Goal: Register for event/course

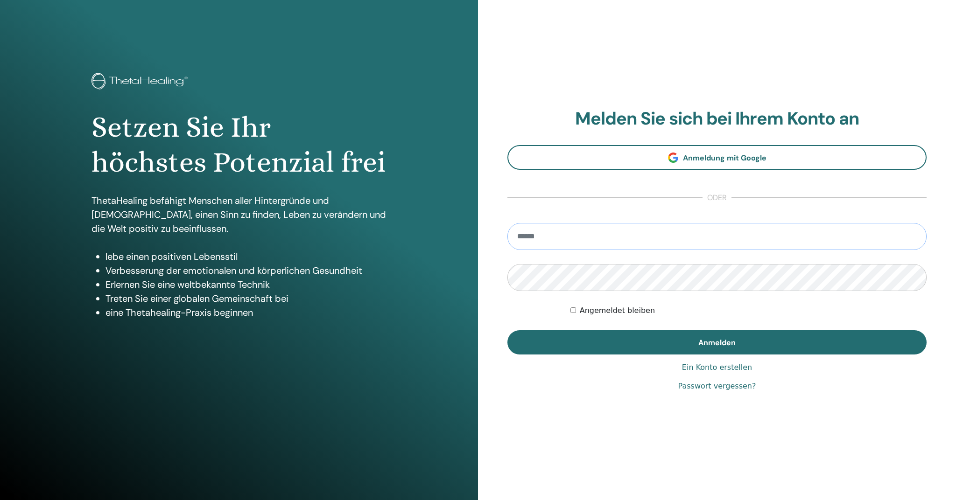
type input "**********"
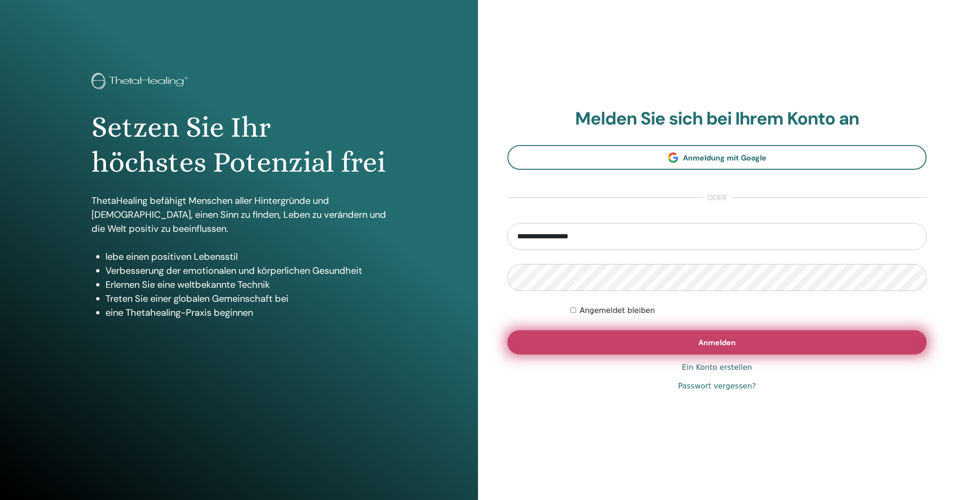
click at [642, 341] on button "Anmelden" at bounding box center [716, 342] width 419 height 24
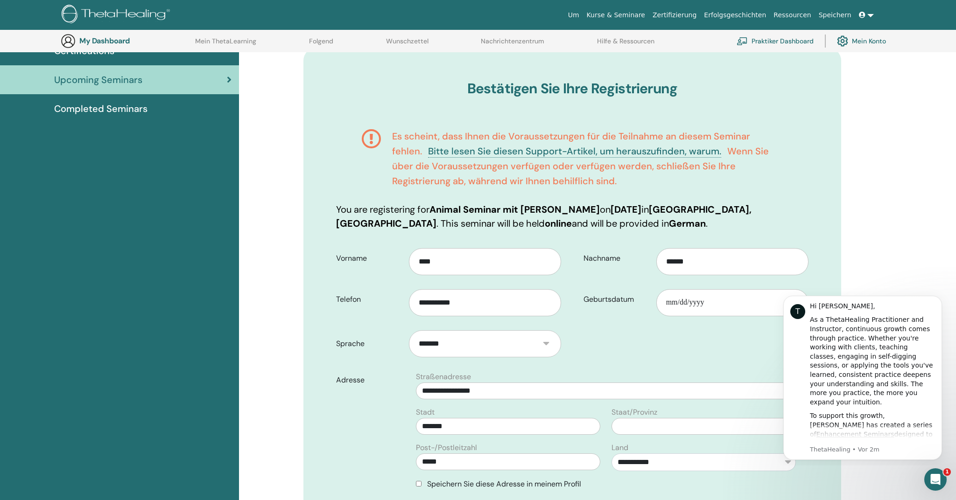
scroll to position [88, 0]
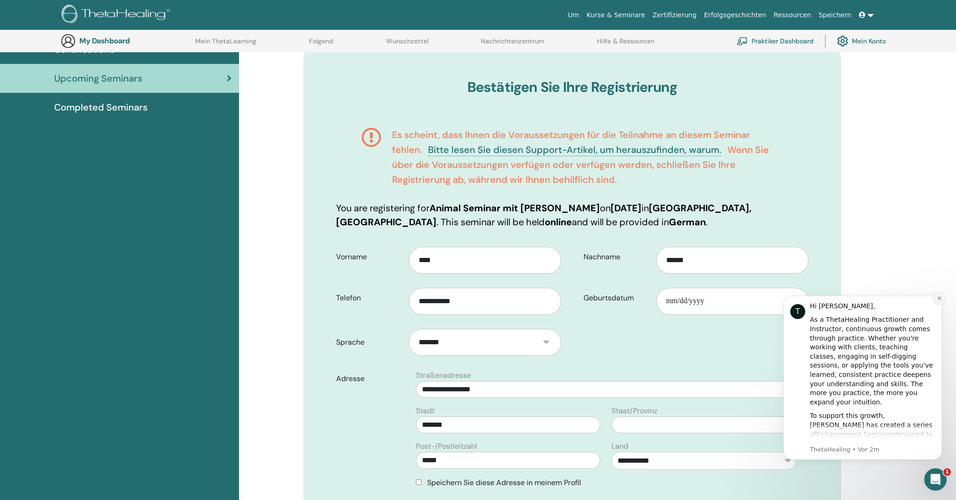
click at [938, 300] on icon "Dismiss notification" at bounding box center [938, 298] width 5 height 5
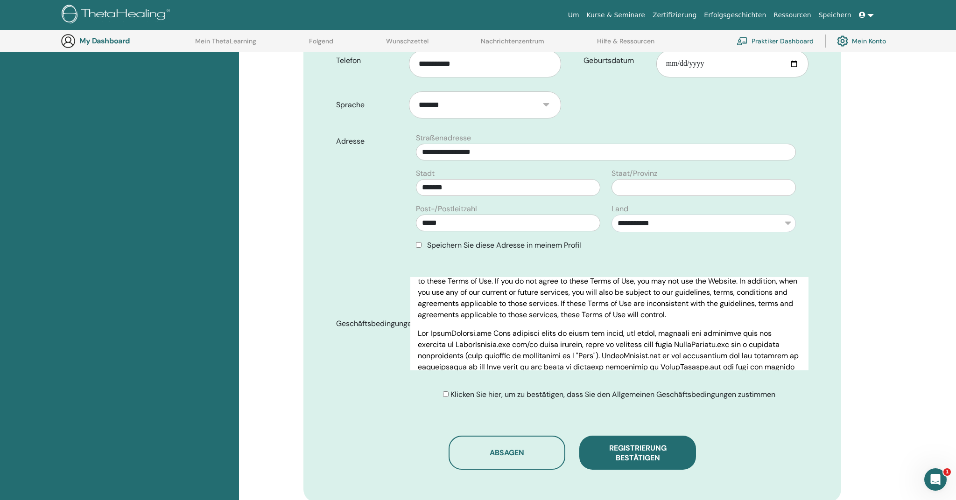
scroll to position [56, 0]
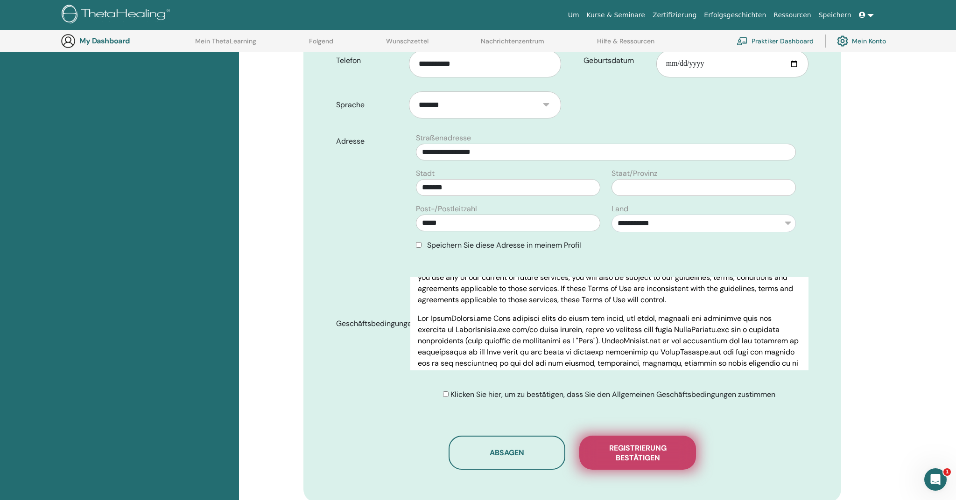
click at [632, 447] on span "Registrierung bestätigen" at bounding box center [637, 453] width 93 height 20
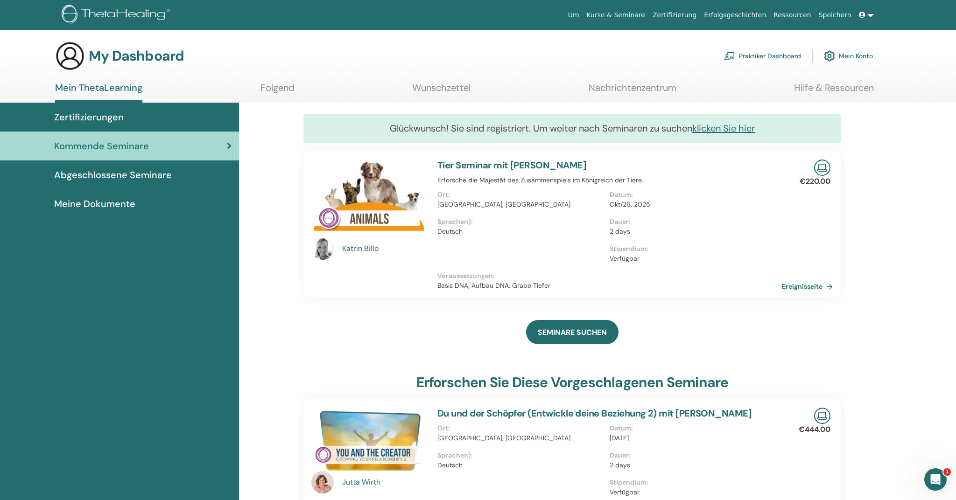
click at [384, 189] on img at bounding box center [368, 200] width 115 height 81
click at [809, 281] on link "Ereignisseite" at bounding box center [810, 286] width 55 height 14
